Goal: Find specific page/section: Find specific page/section

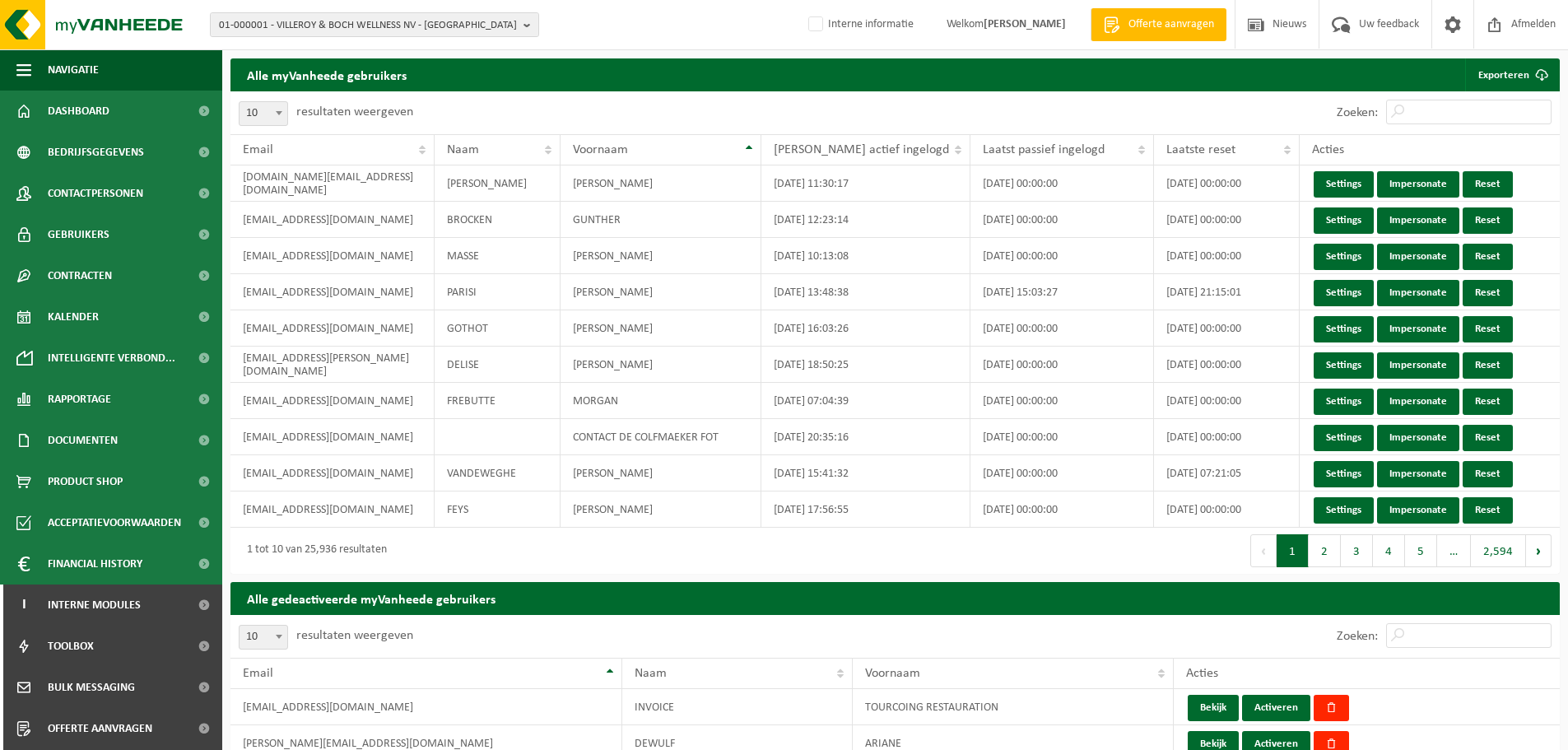
click at [444, 17] on span "01-000001 - VILLEROY & BOCH WELLNESS NV - ROESELARE" at bounding box center [368, 26] width 298 height 25
paste input "10-751320"
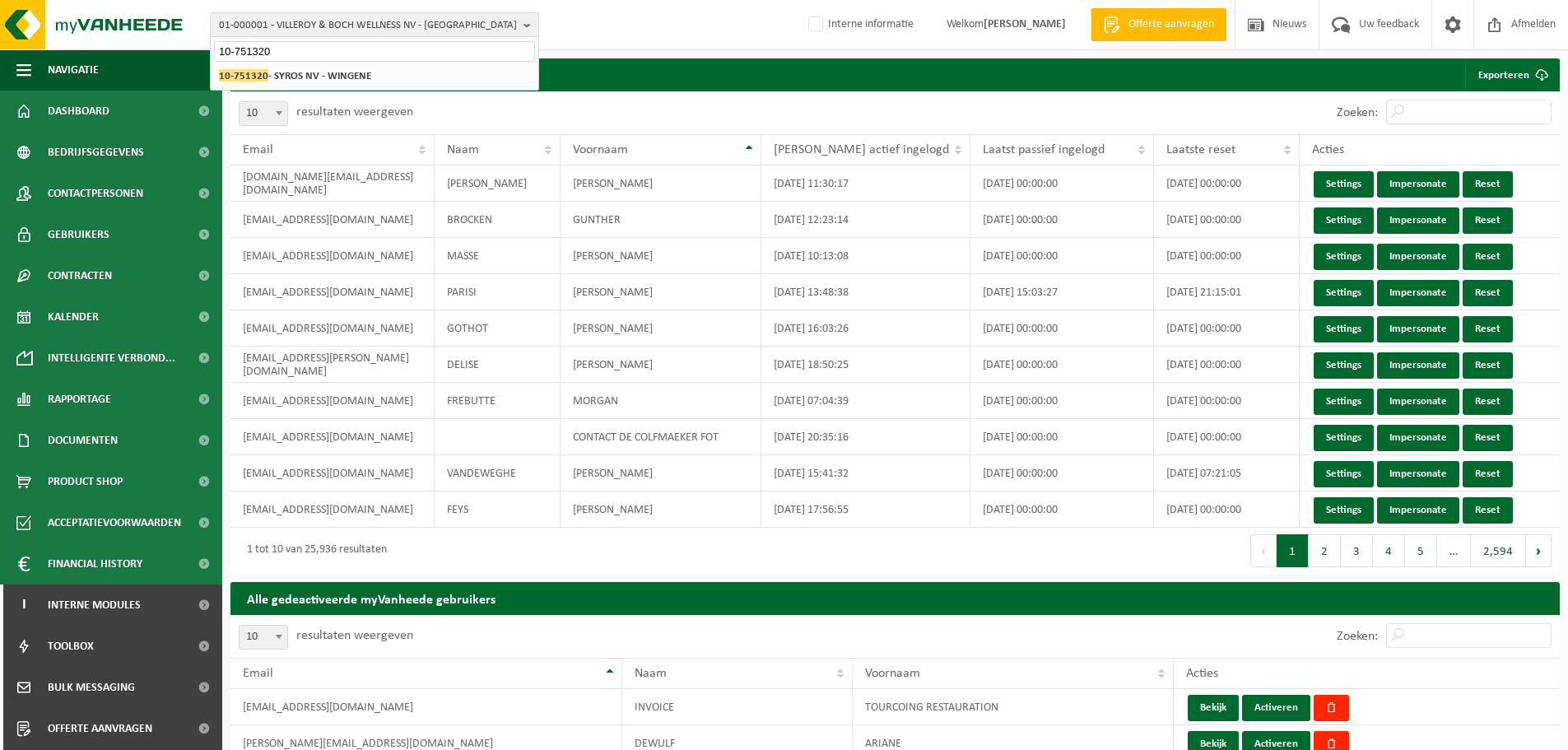
type input "10-751320"
click at [323, 72] on strong "10-751320 - SYROS NV - WINGENE" at bounding box center [295, 75] width 152 height 12
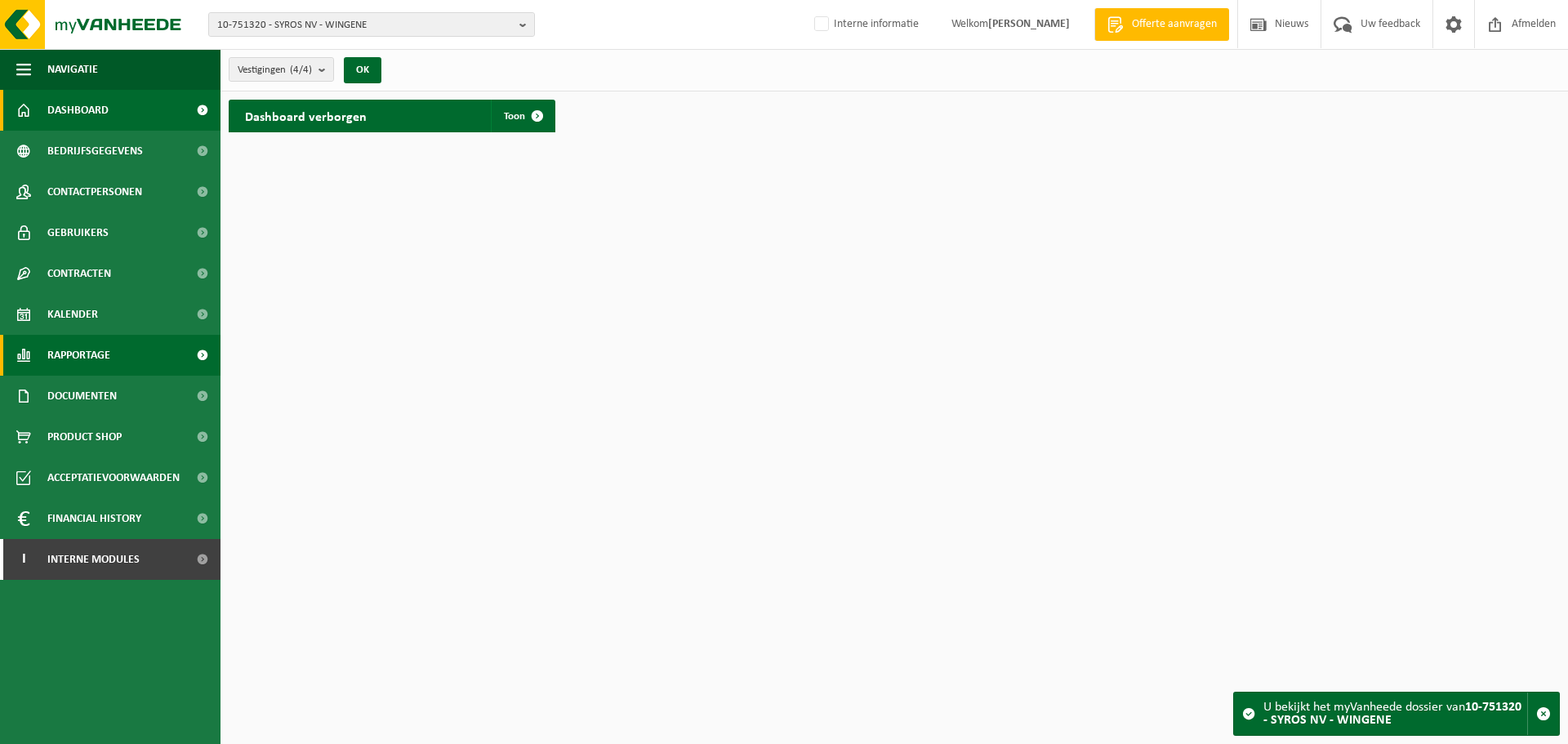
click at [78, 344] on span "Rapportage" at bounding box center [78, 356] width 63 height 41
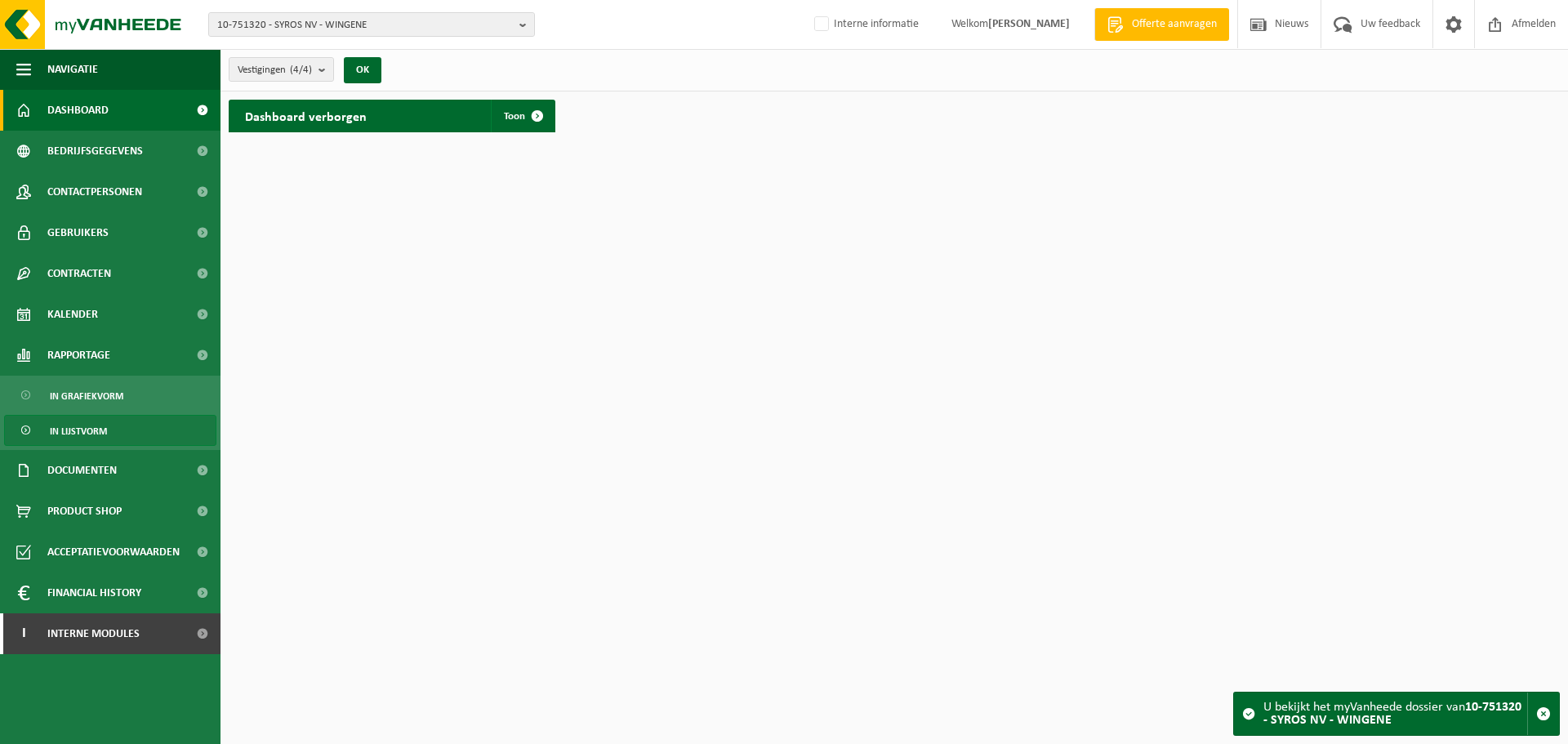
click at [103, 422] on span "In lijstvorm" at bounding box center [78, 432] width 57 height 31
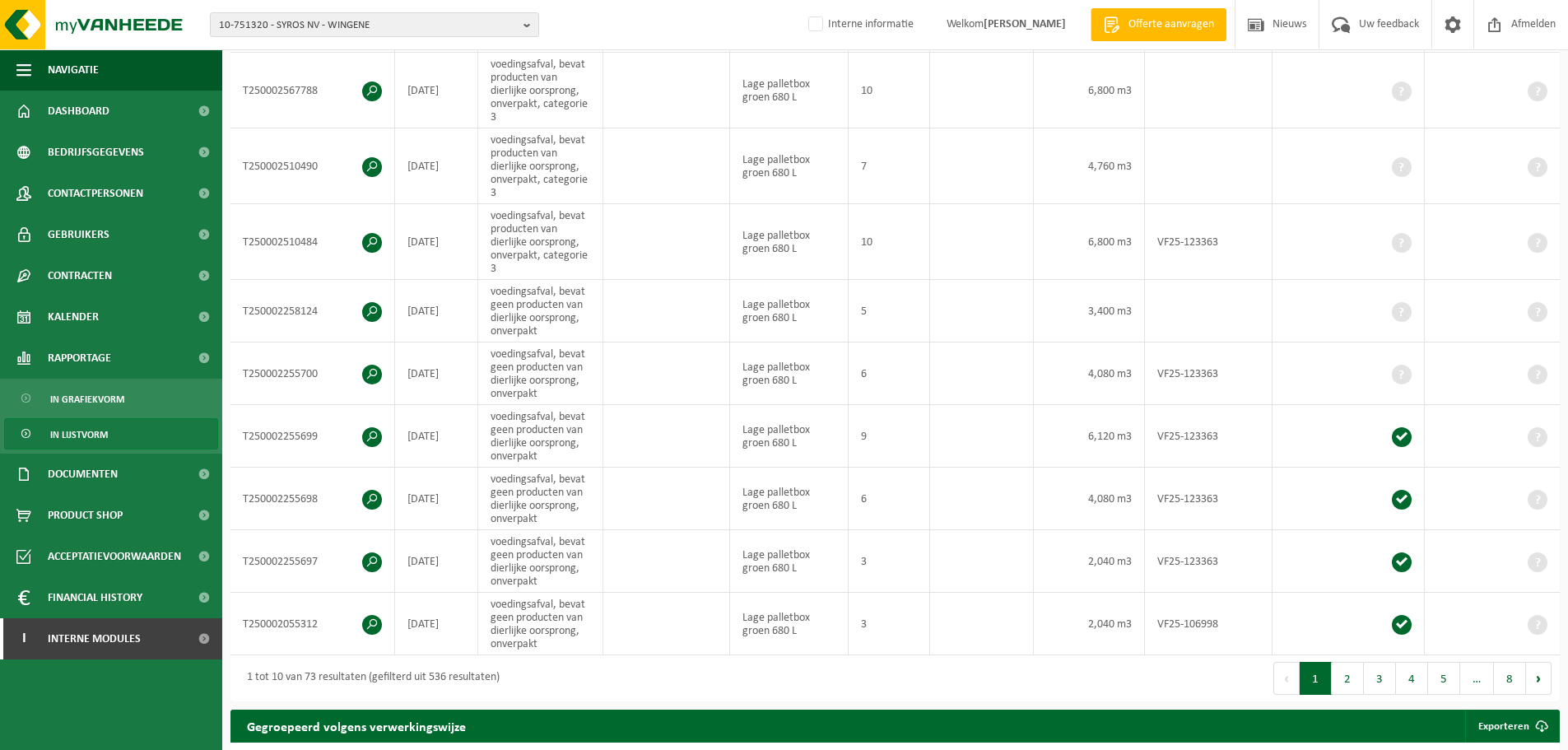
scroll to position [247, 0]
